Goal: Information Seeking & Learning: Learn about a topic

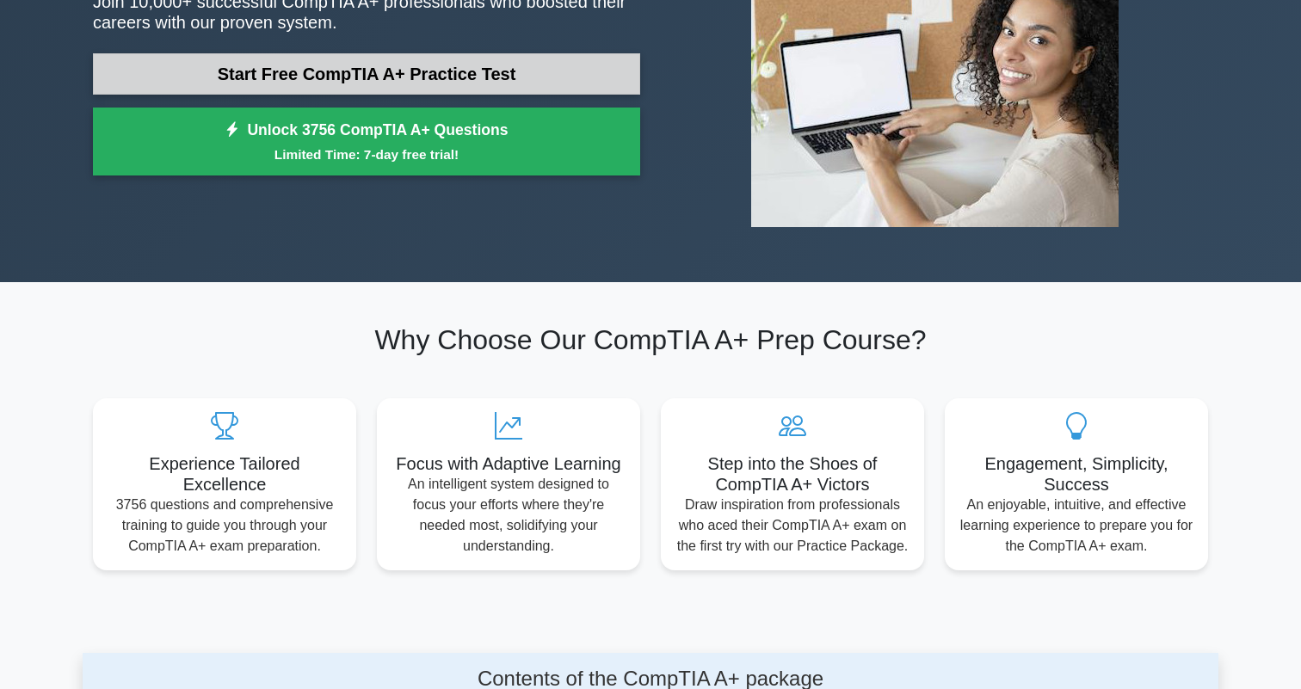
click at [482, 83] on link "Start Free CompTIA A+ Practice Test" at bounding box center [366, 73] width 547 height 41
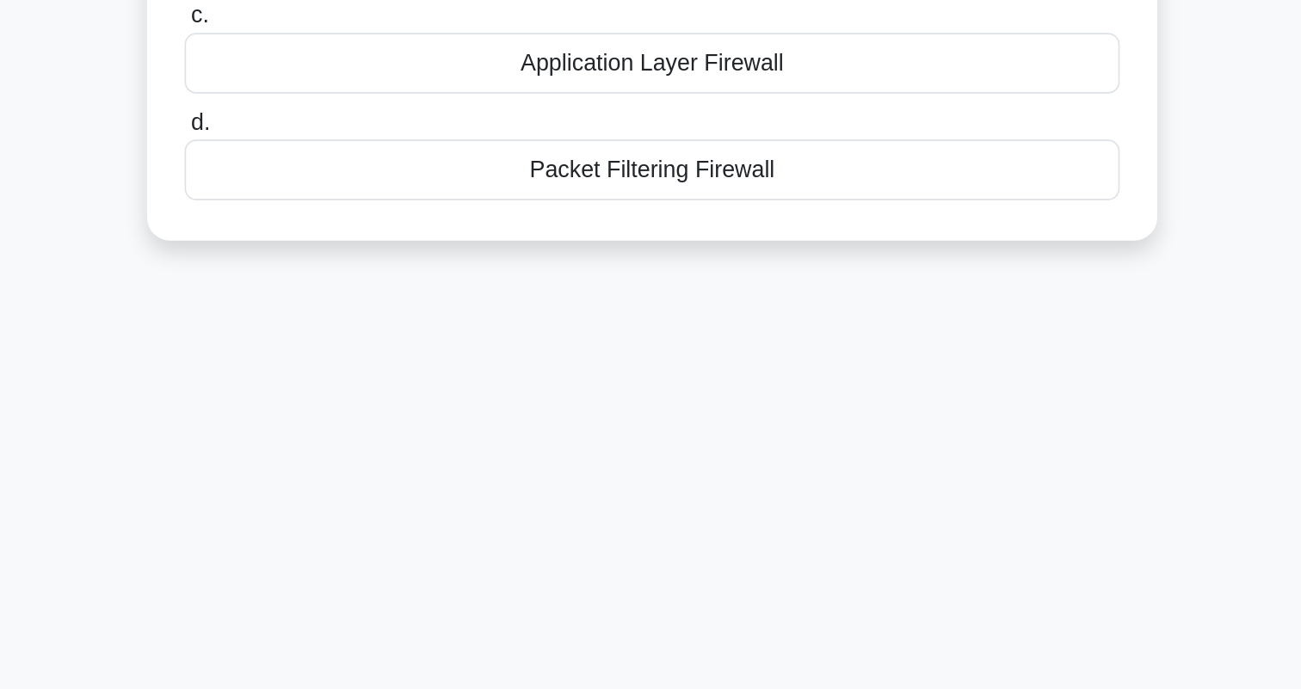
scroll to position [55, 0]
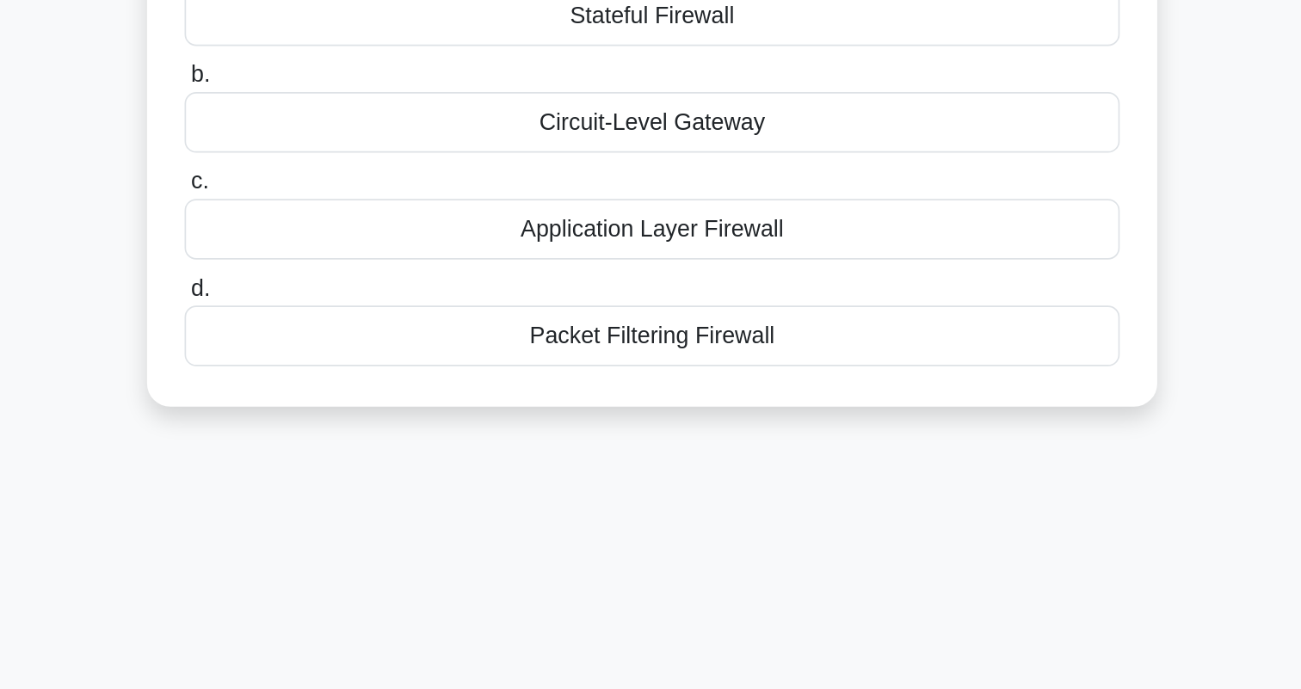
click at [388, 291] on div "Application Layer Firewall" at bounding box center [651, 309] width 558 height 36
click at [372, 275] on input "c. Application Layer Firewall" at bounding box center [372, 280] width 0 height 11
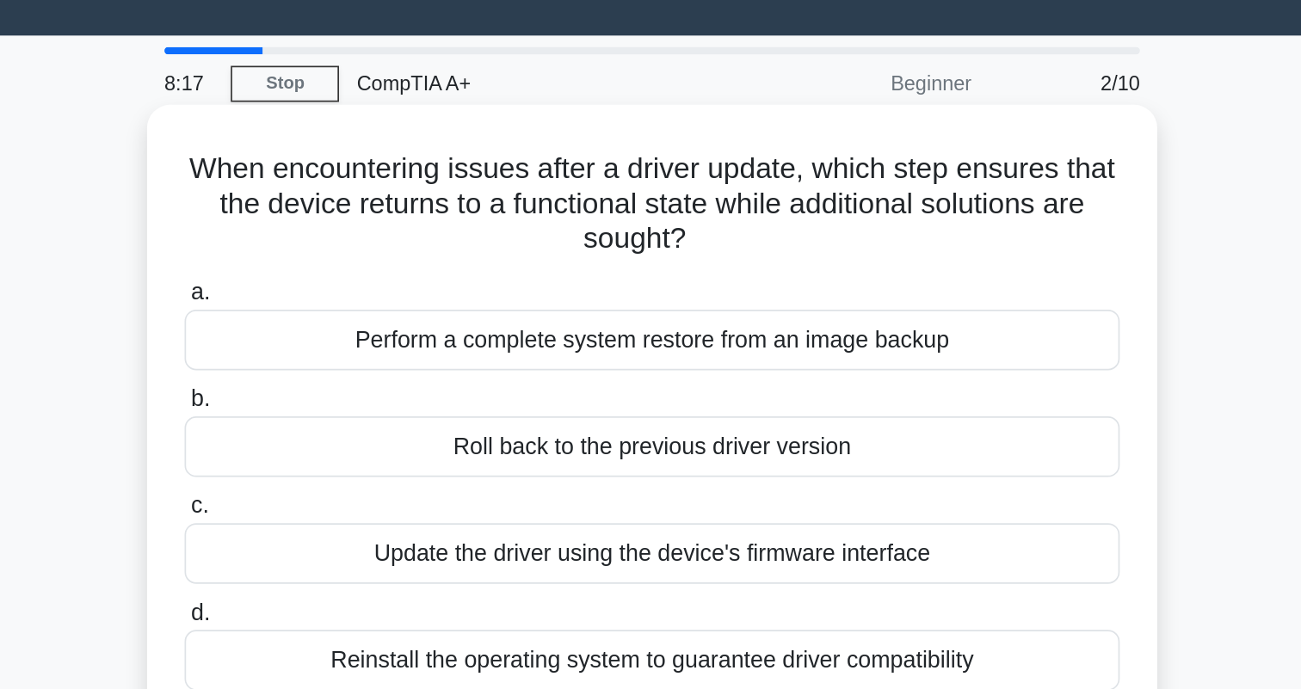
scroll to position [0, 0]
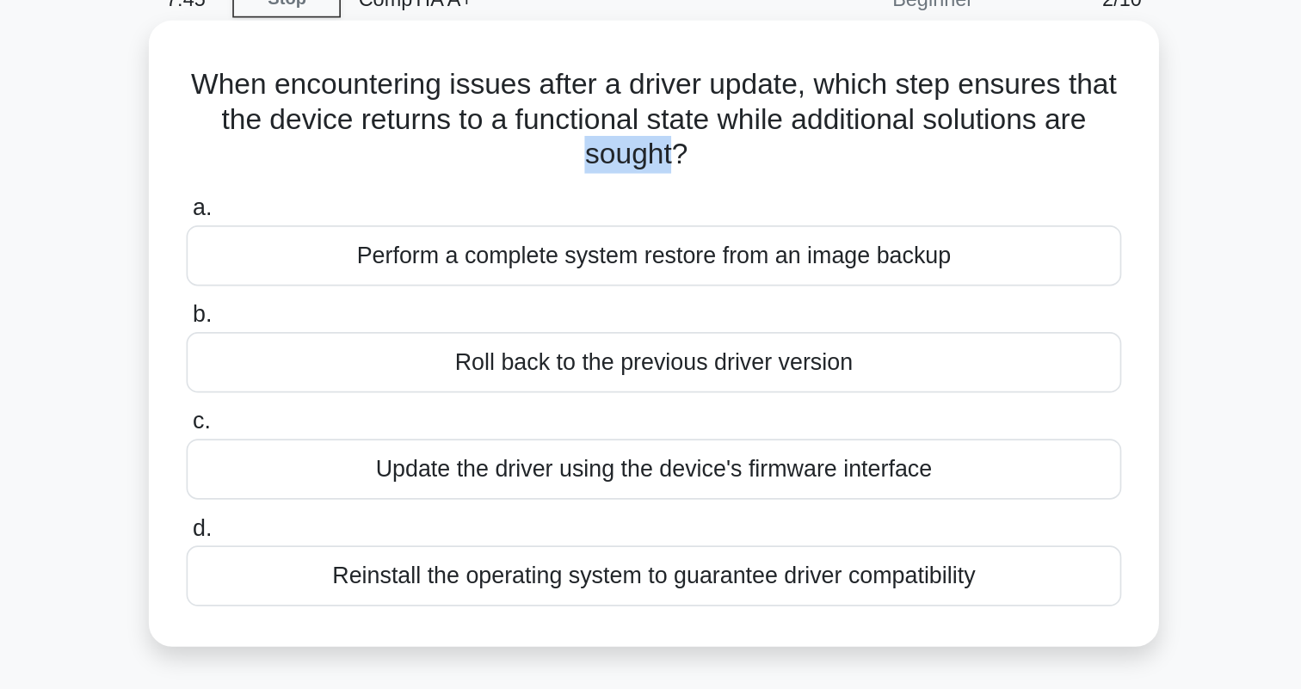
drag, startPoint x: 344, startPoint y: 94, endPoint x: 397, endPoint y: 97, distance: 52.6
click at [397, 124] on h5 "When encountering issues after a driver update, which step ensures that the dev…" at bounding box center [650, 156] width 561 height 64
drag, startPoint x: 115, startPoint y: 51, endPoint x: 428, endPoint y: 93, distance: 315.2
click at [428, 124] on h5 "When encountering issues after a driver update, which step ensures that the dev…" at bounding box center [650, 156] width 561 height 64
copy h5 "When encountering issues after a driver update, which step ensures that the dev…"
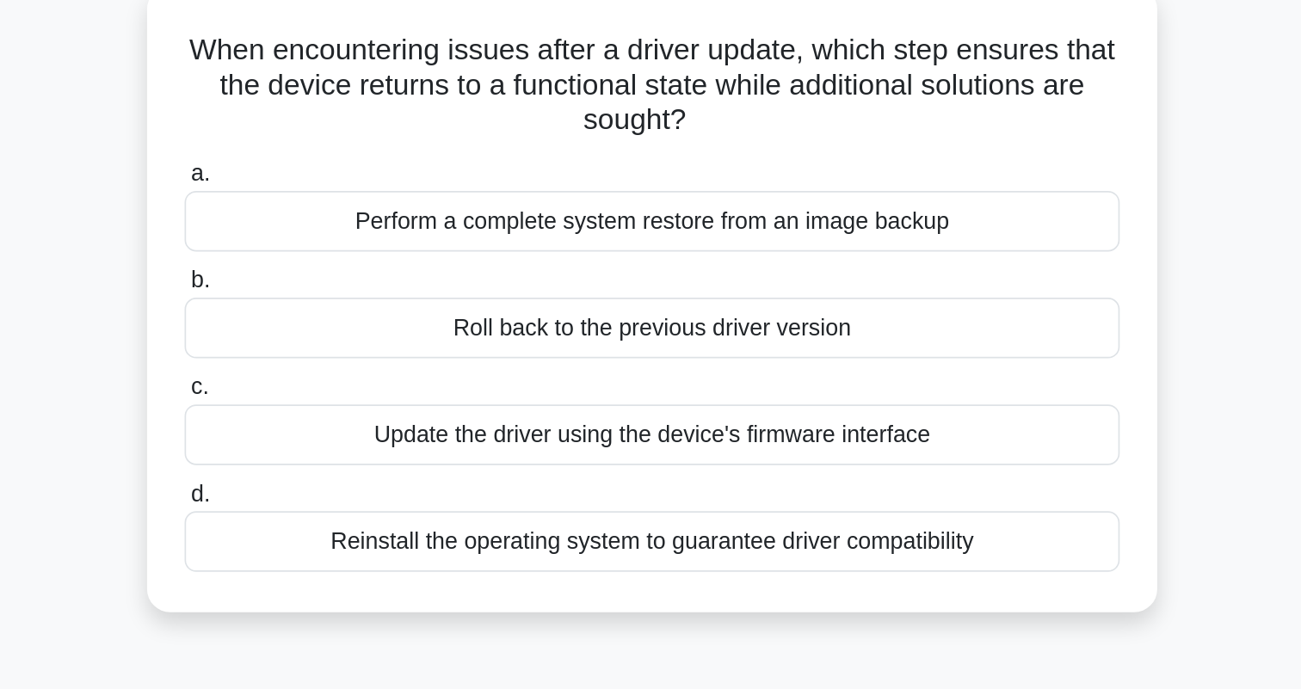
click at [489, 282] on div "Roll back to the previous driver version" at bounding box center [651, 300] width 558 height 36
click at [372, 267] on input "b. Roll back to the previous driver version" at bounding box center [372, 272] width 0 height 11
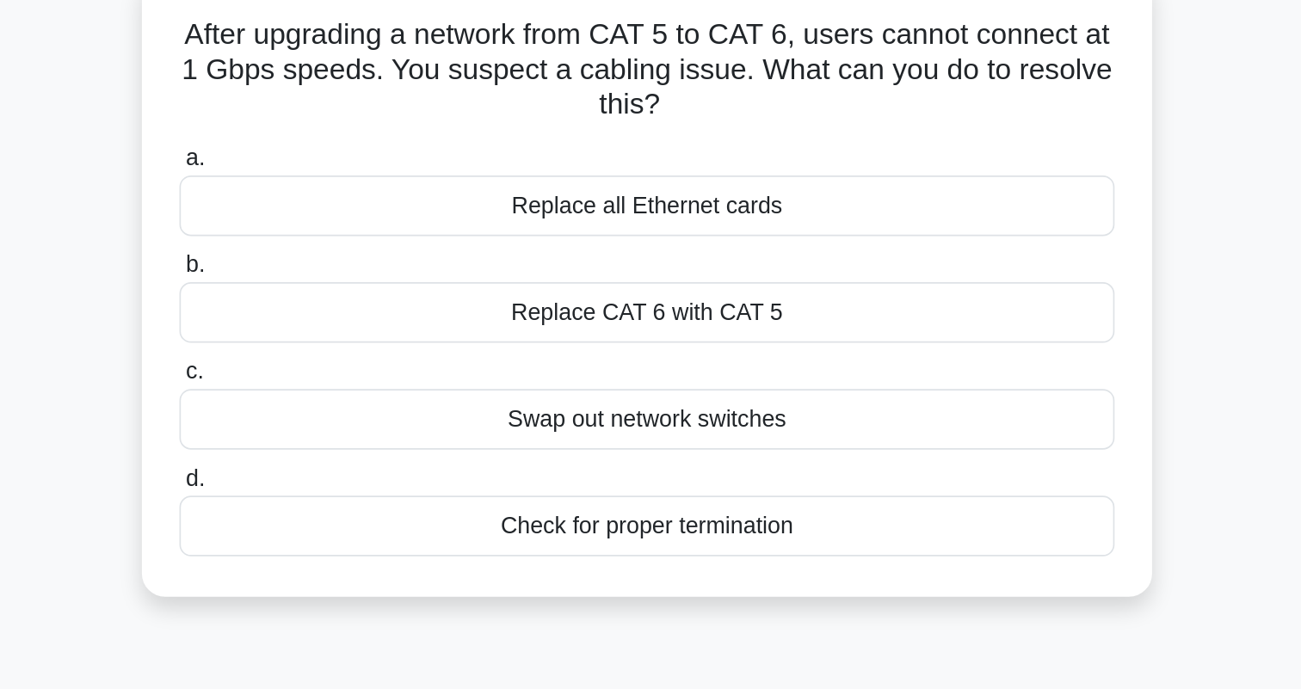
click at [372, 282] on div "Replace CAT 6 with CAT 5" at bounding box center [651, 300] width 558 height 36
click at [372, 267] on input "b. Replace CAT 6 with CAT 5" at bounding box center [372, 272] width 0 height 11
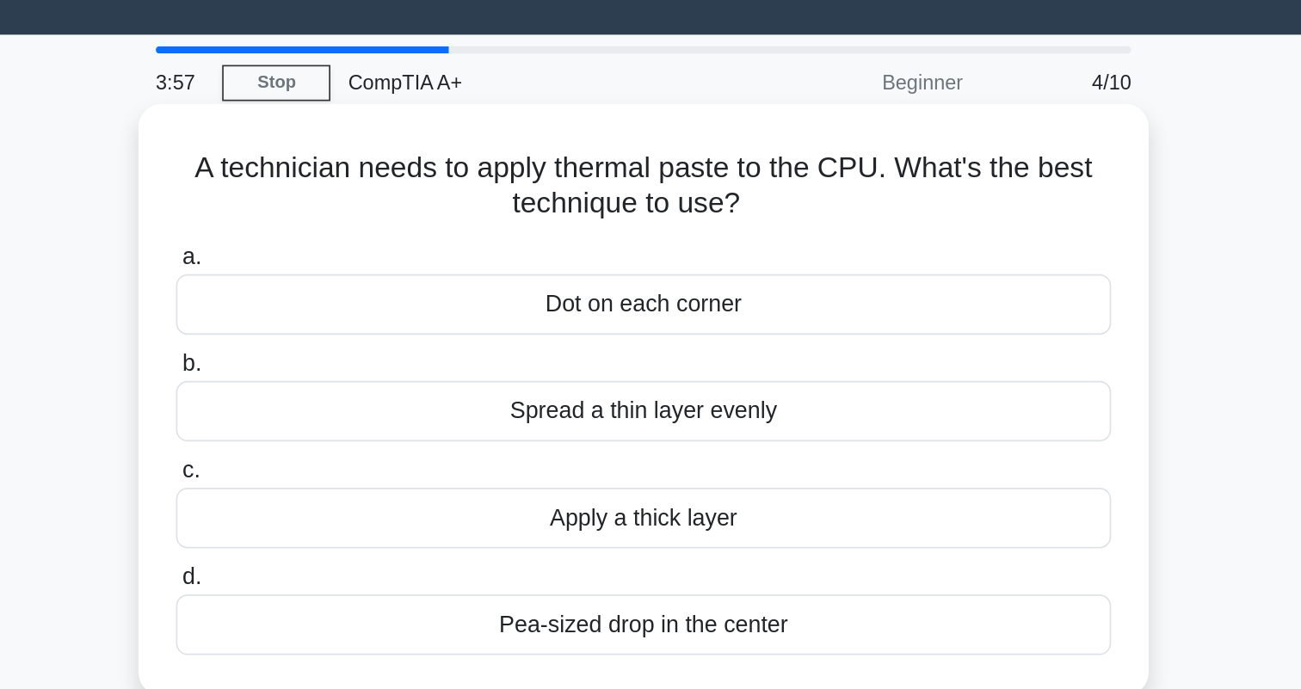
click at [385, 389] on div "Pea-sized drop in the center" at bounding box center [651, 407] width 558 height 36
click at [372, 373] on input "d. Pea-sized drop in the center" at bounding box center [372, 378] width 0 height 11
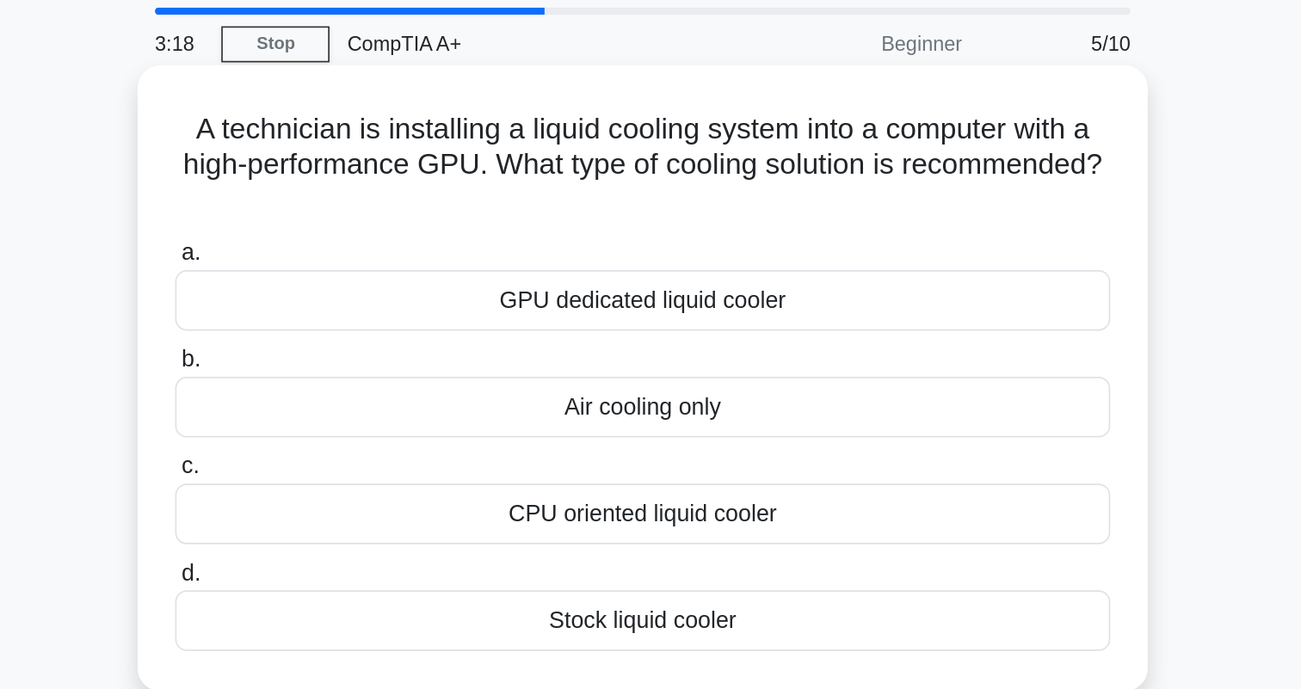
click at [372, 219] on div "GPU dedicated liquid cooler" at bounding box center [651, 237] width 558 height 36
click at [372, 203] on input "a. GPU dedicated liquid cooler" at bounding box center [372, 208] width 0 height 11
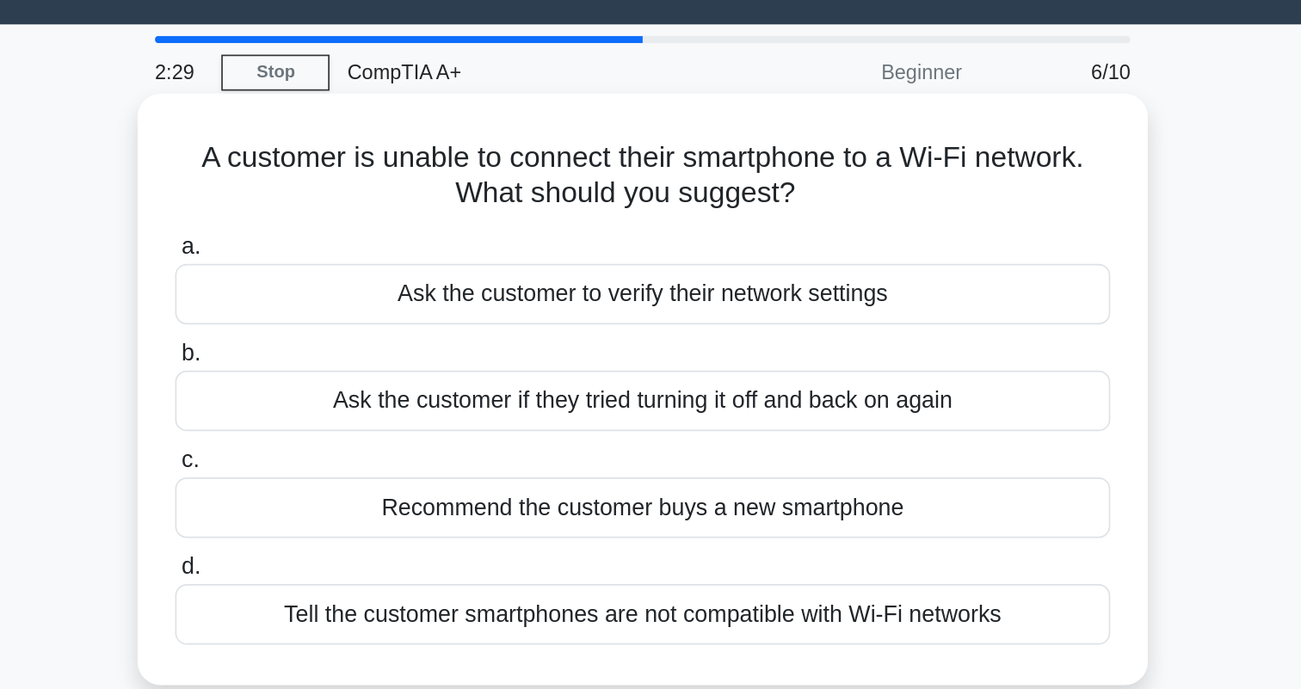
click at [460, 262] on div "Ask the customer if they tried turning it off and back on again" at bounding box center [651, 280] width 558 height 36
click at [372, 246] on input "b. Ask the customer if they tried turning it off and back on again" at bounding box center [372, 251] width 0 height 11
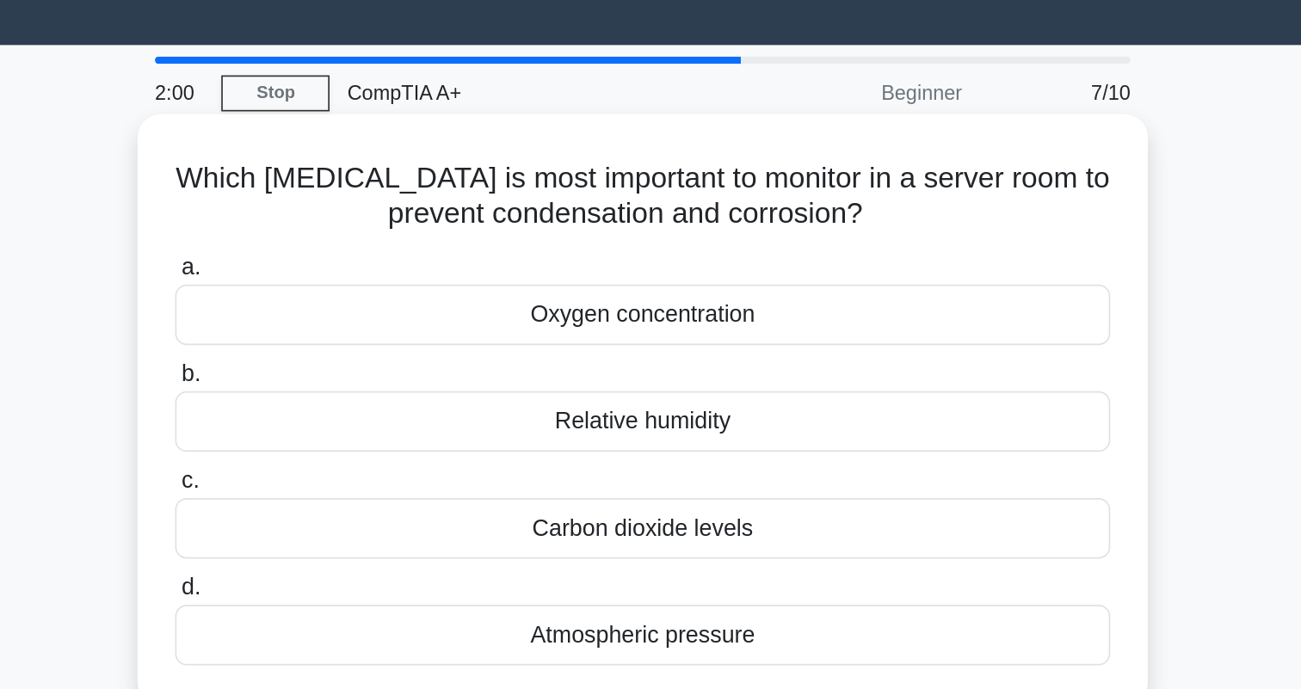
drag, startPoint x: 323, startPoint y: 132, endPoint x: 536, endPoint y: 121, distance: 213.7
click at [536, 124] on h5 "Which [MEDICAL_DATA] is most important to monitor in a server room to prevent c…" at bounding box center [650, 145] width 561 height 43
copy h5 "condensation and corrosion"
click at [499, 262] on div "Relative humidity" at bounding box center [651, 280] width 558 height 36
click at [372, 249] on input "b. Relative humidity" at bounding box center [372, 251] width 0 height 11
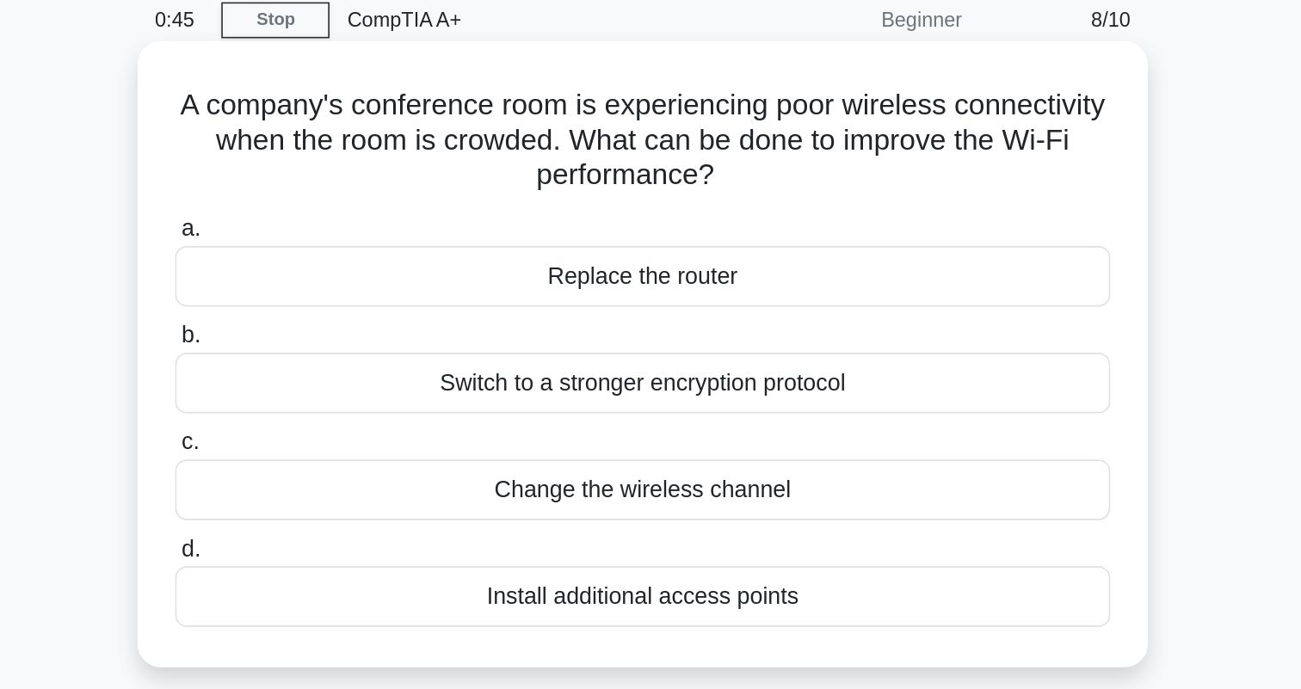
click at [372, 410] on div "Install additional access points" at bounding box center [651, 428] width 558 height 36
click at [372, 394] on input "d. Install additional access points" at bounding box center [372, 399] width 0 height 11
